Goal: Task Accomplishment & Management: Manage account settings

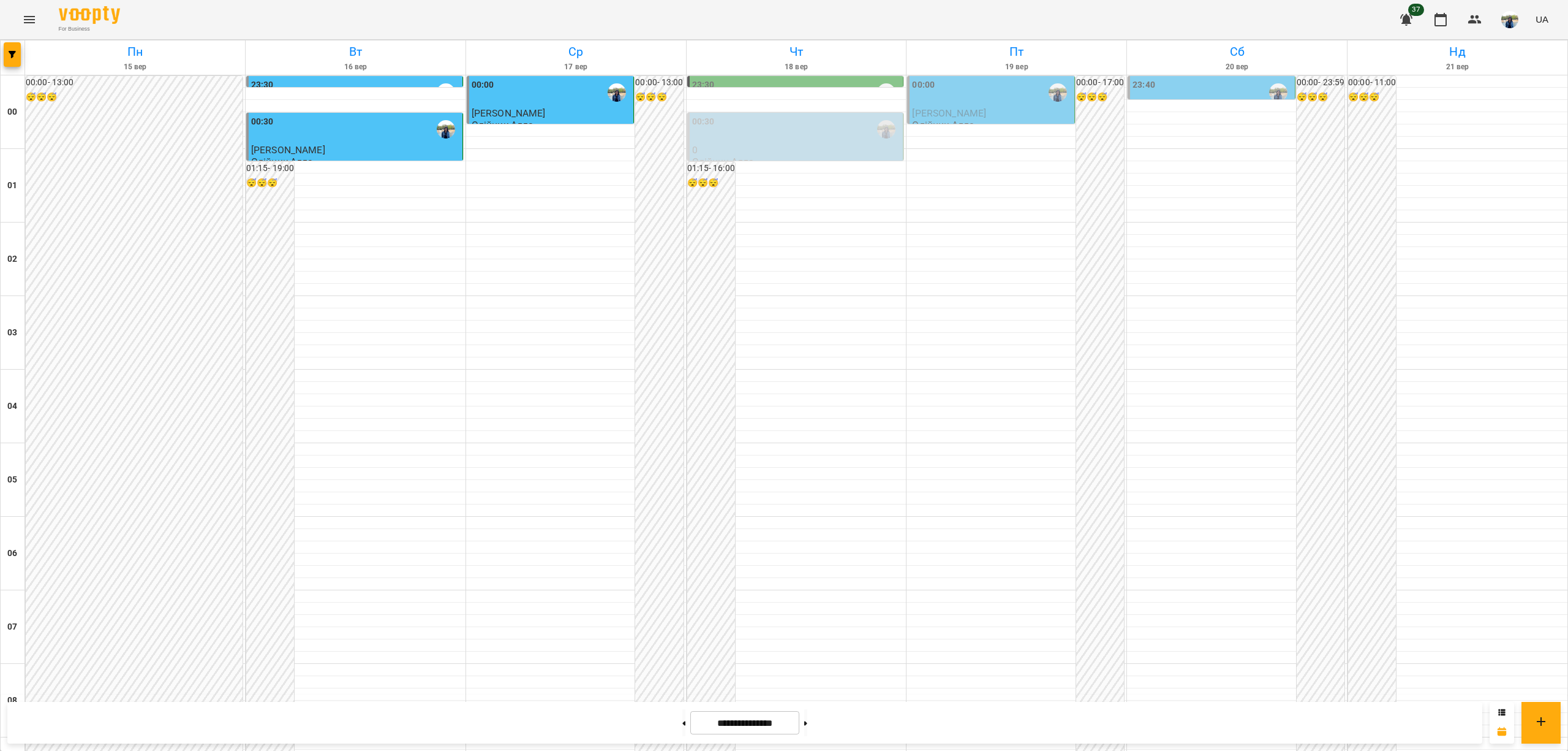
scroll to position [1145, 0]
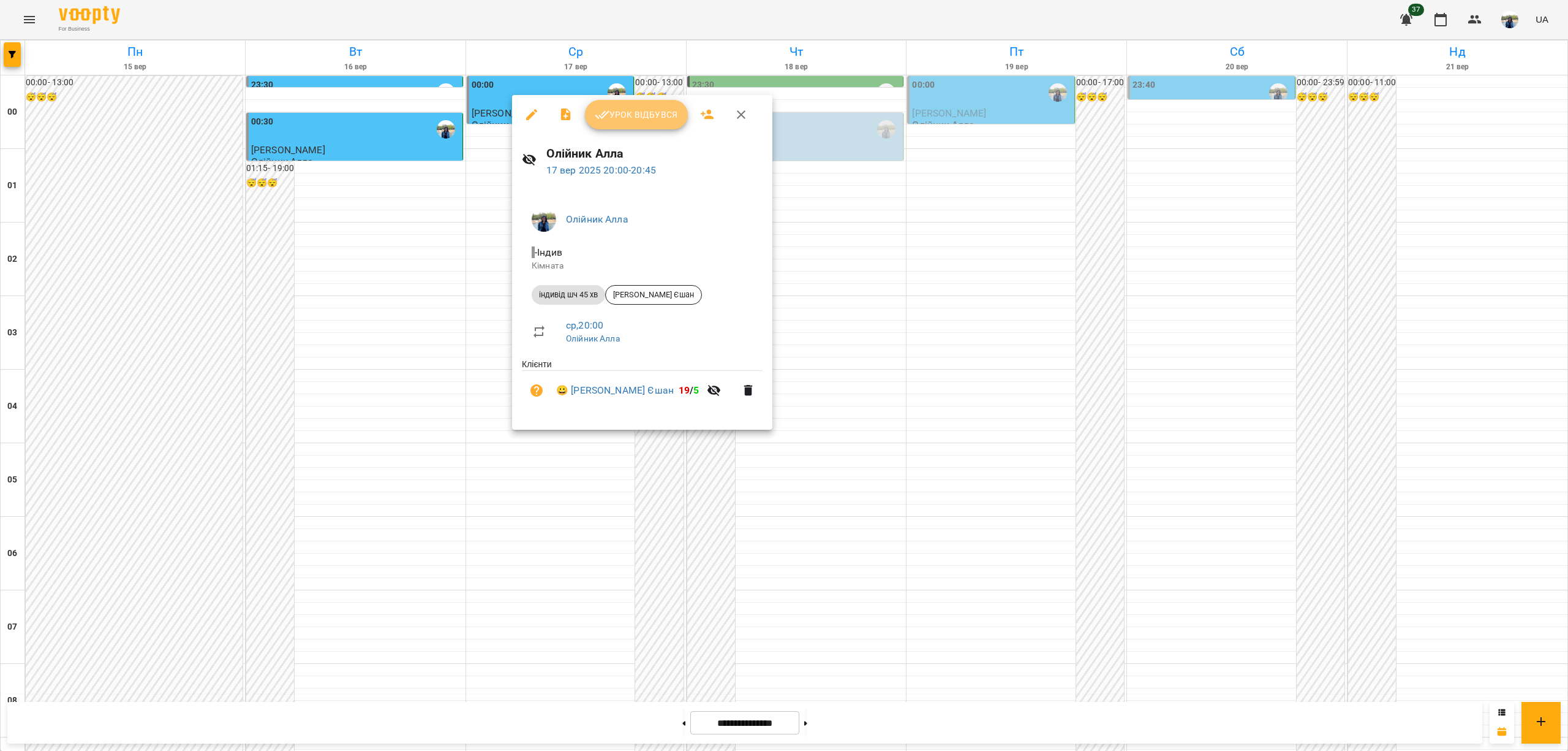
click at [628, 116] on span "Урок відбувся" at bounding box center [637, 114] width 83 height 14
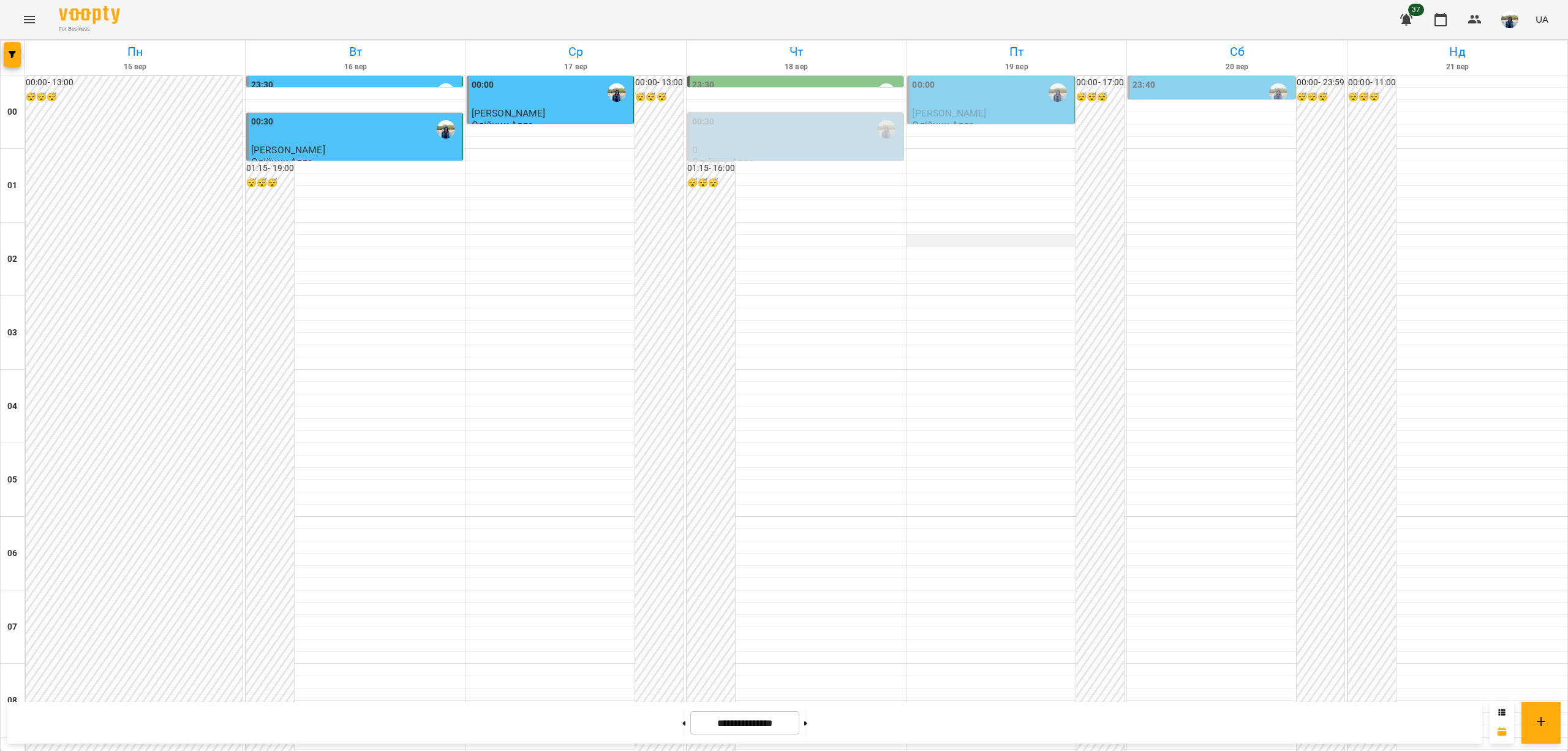
scroll to position [1145, 0]
drag, startPoint x: 148, startPoint y: 400, endPoint x: 153, endPoint y: 275, distance: 125.1
